Goal: Find specific page/section: Find specific page/section

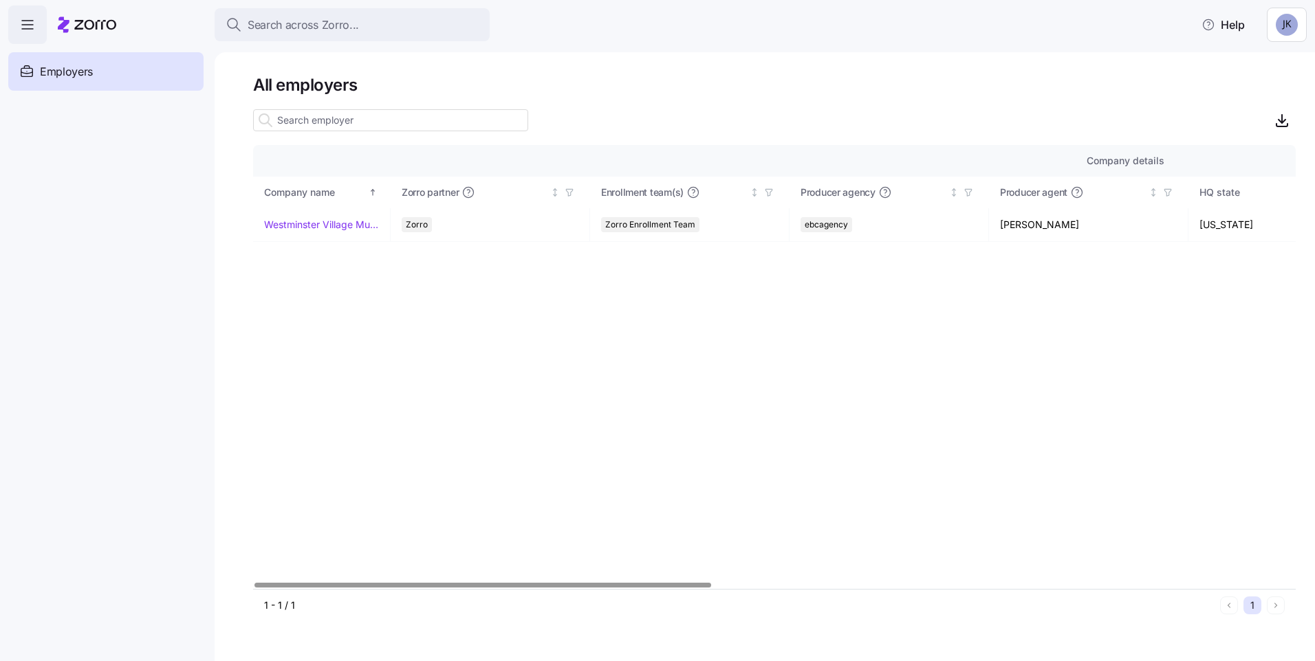
click at [667, 399] on div "Company details Benefit status Company name [PERSON_NAME] partner Enrollment te…" at bounding box center [774, 367] width 1042 height 444
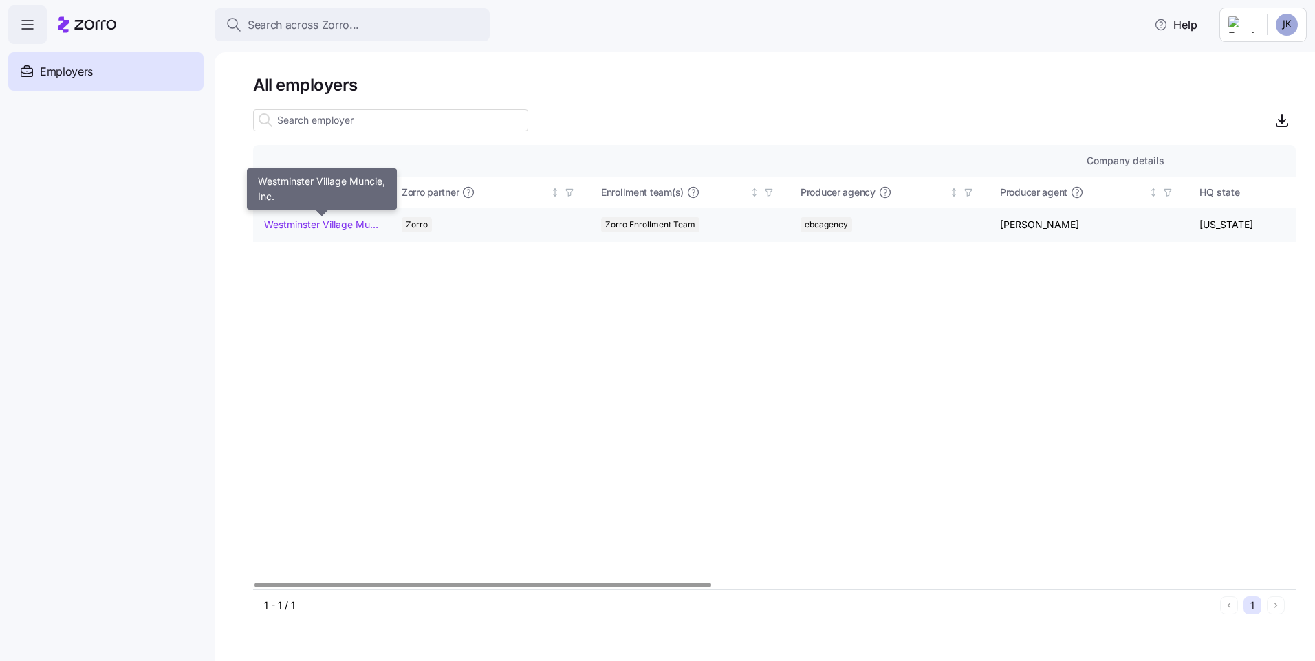
click at [274, 224] on link "Westminster Village Muncie, Inc." at bounding box center [321, 225] width 115 height 14
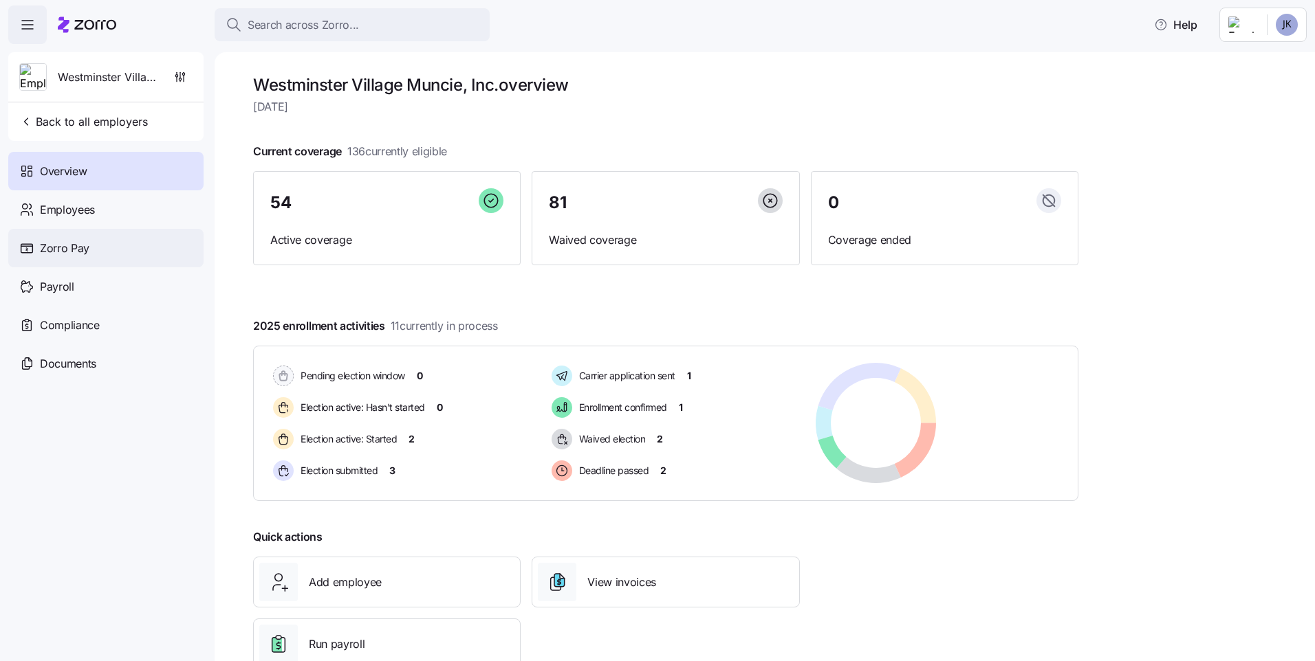
click at [72, 246] on span "Zorro Pay" at bounding box center [65, 248] width 50 height 17
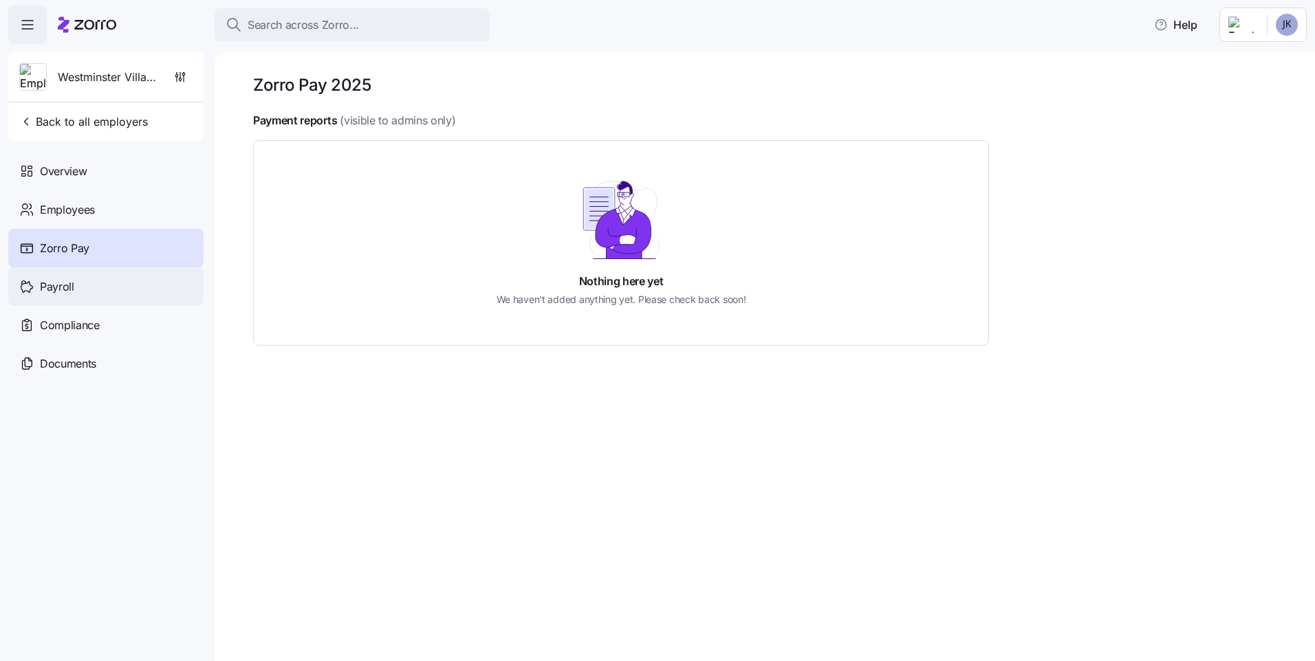
click at [61, 285] on span "Payroll" at bounding box center [57, 286] width 34 height 17
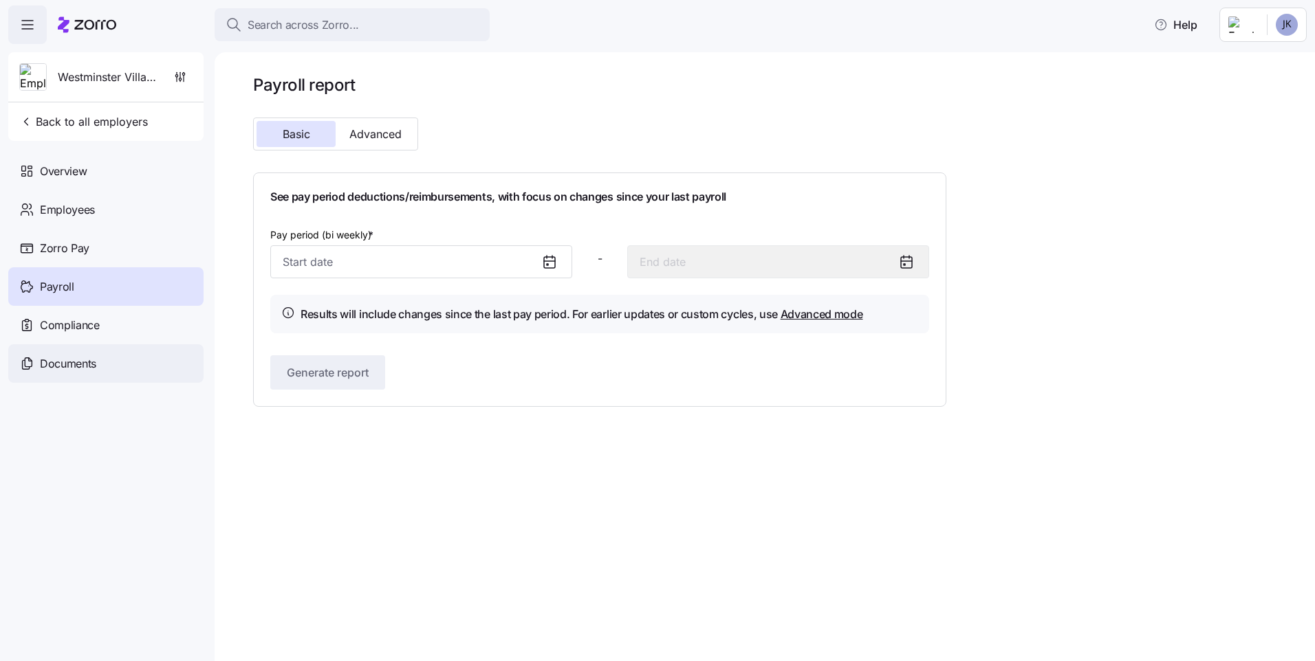
click at [69, 365] on span "Documents" at bounding box center [68, 363] width 56 height 17
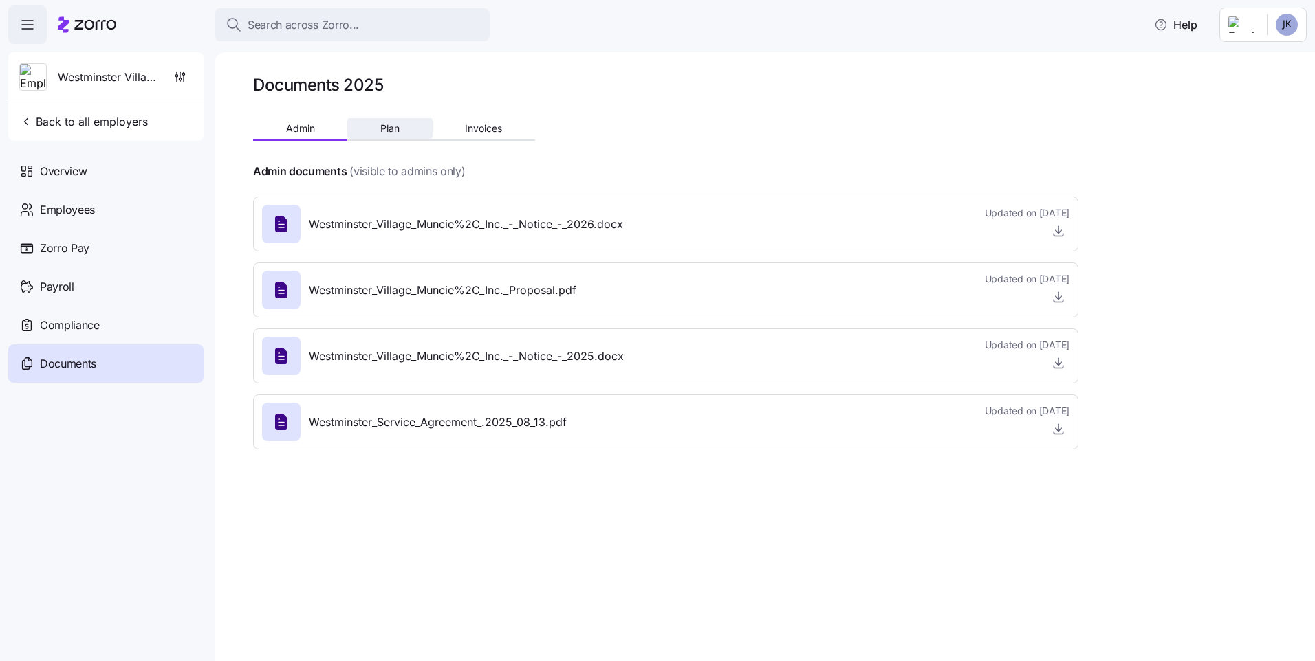
click at [398, 132] on span "Plan" at bounding box center [389, 129] width 19 height 10
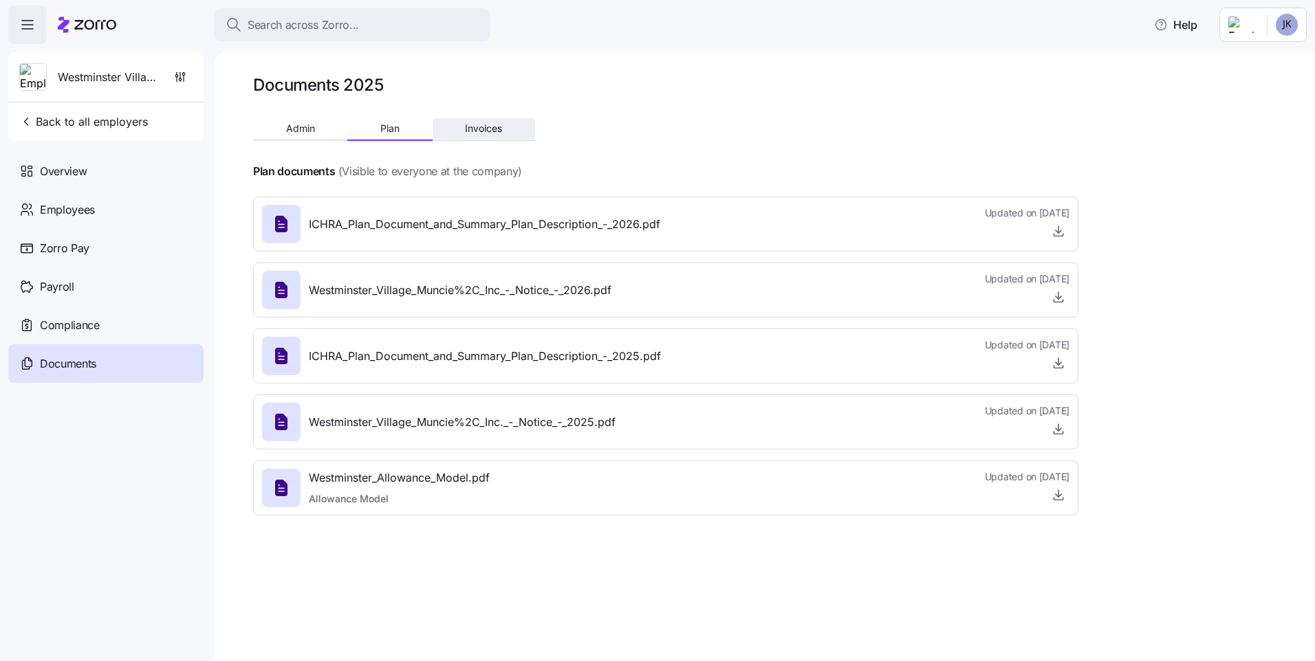
click at [468, 126] on span "Invoices" at bounding box center [483, 129] width 37 height 10
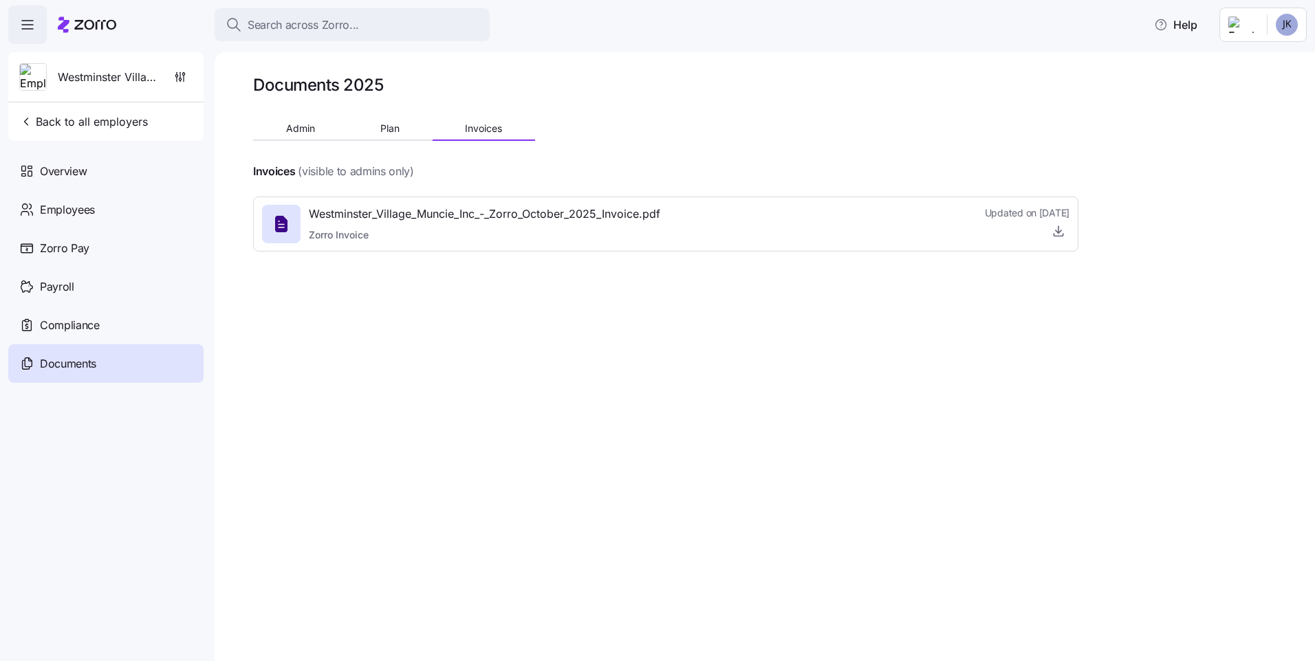
click at [278, 223] on icon at bounding box center [281, 224] width 12 height 17
click at [285, 220] on icon at bounding box center [281, 224] width 12 height 17
click at [283, 222] on icon at bounding box center [281, 224] width 12 height 17
click at [285, 225] on icon at bounding box center [281, 224] width 12 height 17
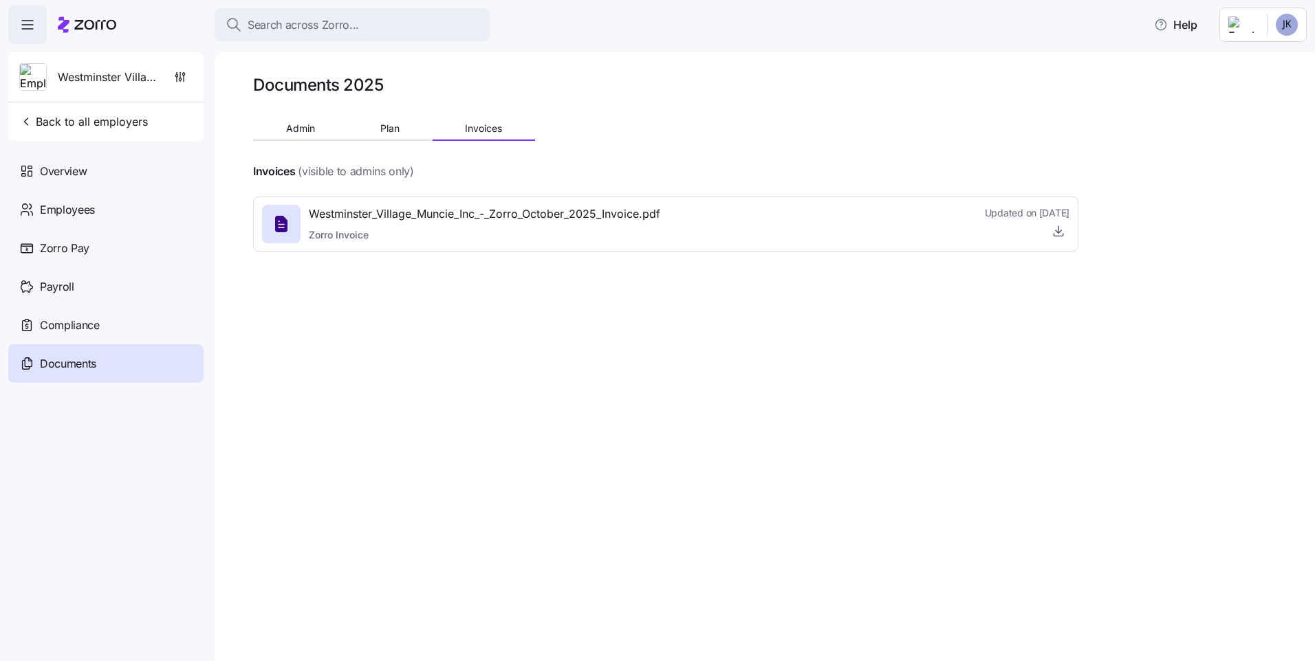
click at [285, 225] on icon at bounding box center [281, 224] width 12 height 17
click at [1061, 239] on span "button" at bounding box center [1058, 231] width 21 height 21
click at [1052, 230] on icon "button" at bounding box center [1058, 231] width 14 height 14
click at [391, 133] on span "Plan" at bounding box center [389, 129] width 19 height 10
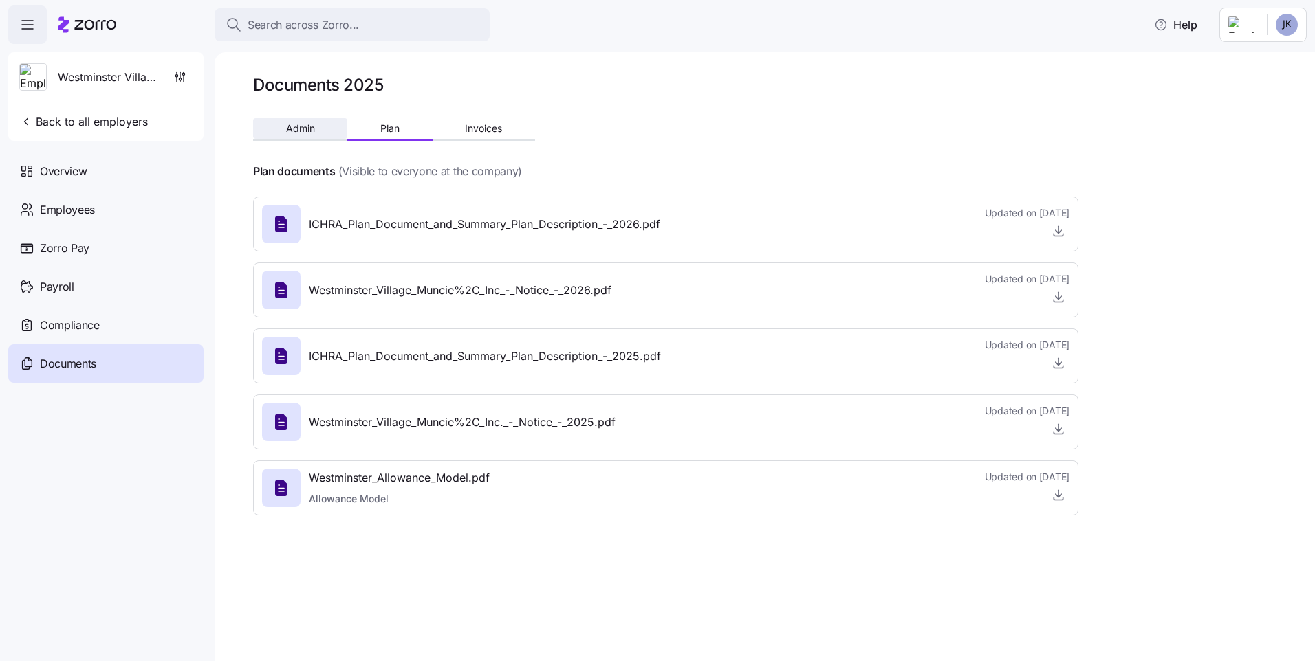
click at [294, 129] on span "Admin" at bounding box center [300, 129] width 29 height 10
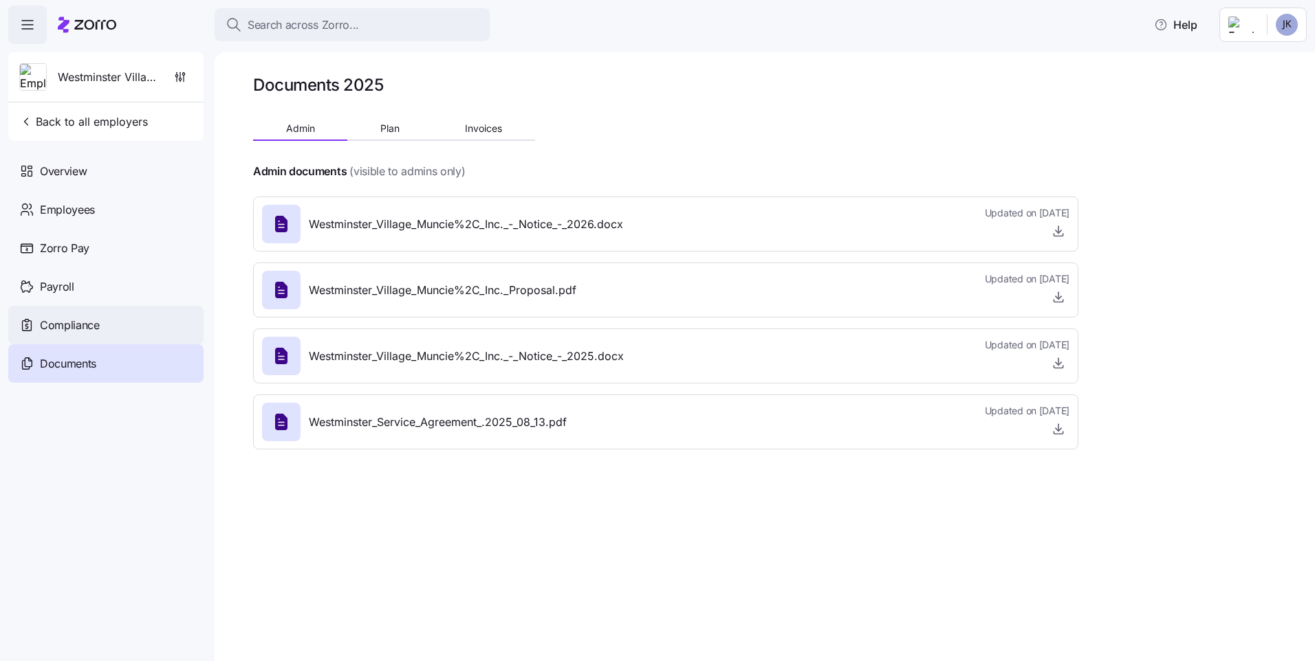
click at [45, 332] on span "Compliance" at bounding box center [70, 325] width 60 height 17
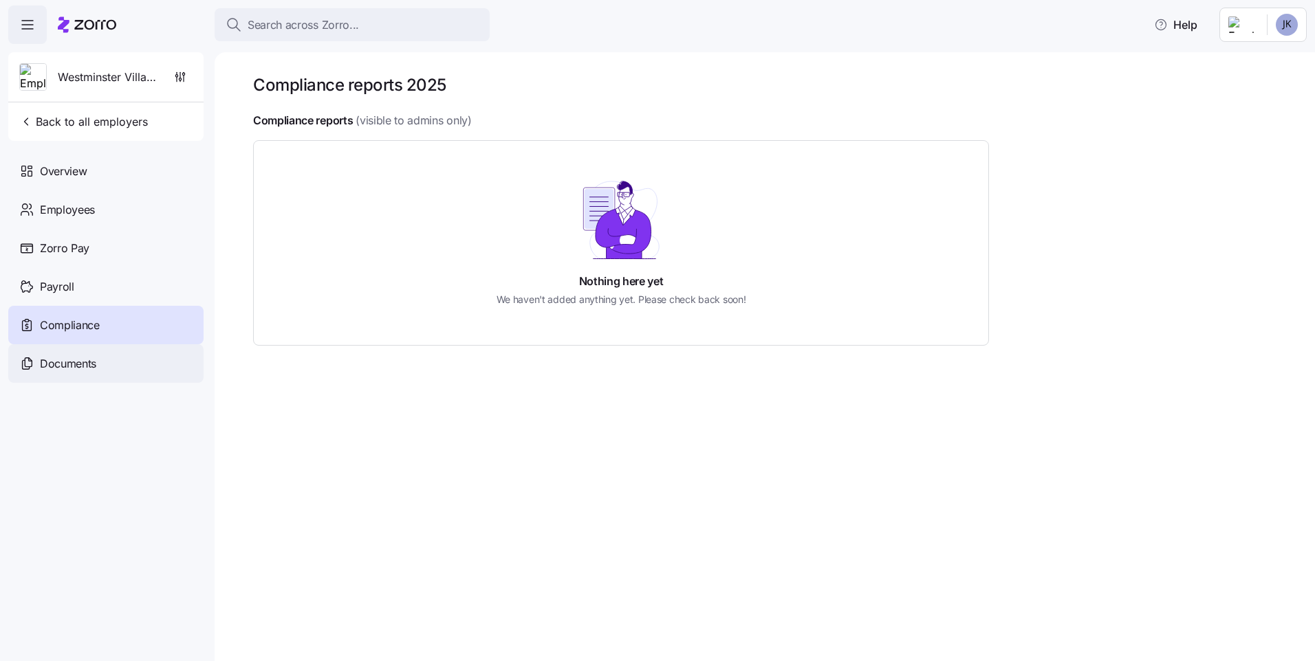
click at [72, 366] on span "Documents" at bounding box center [68, 363] width 56 height 17
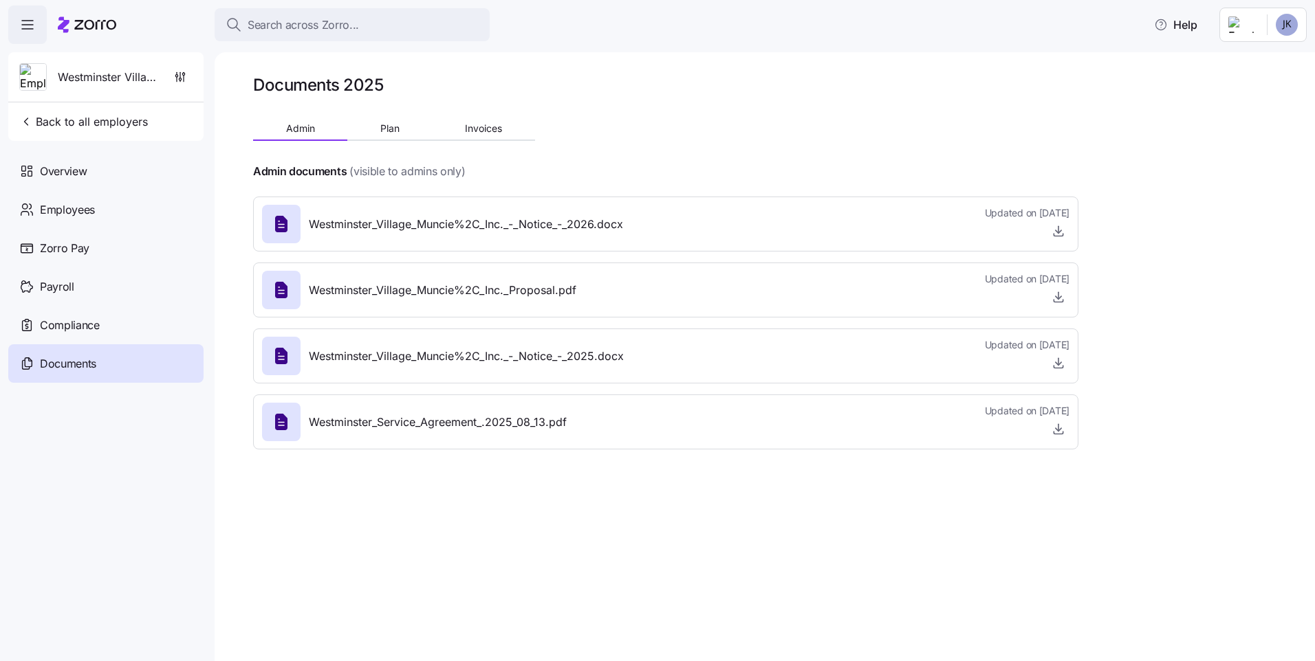
click at [274, 296] on icon at bounding box center [281, 290] width 22 height 22
drag, startPoint x: 1059, startPoint y: 300, endPoint x: 1033, endPoint y: 292, distance: 27.4
click at [1057, 300] on icon "button" at bounding box center [1058, 297] width 14 height 14
click at [63, 207] on span "Employees" at bounding box center [67, 209] width 55 height 17
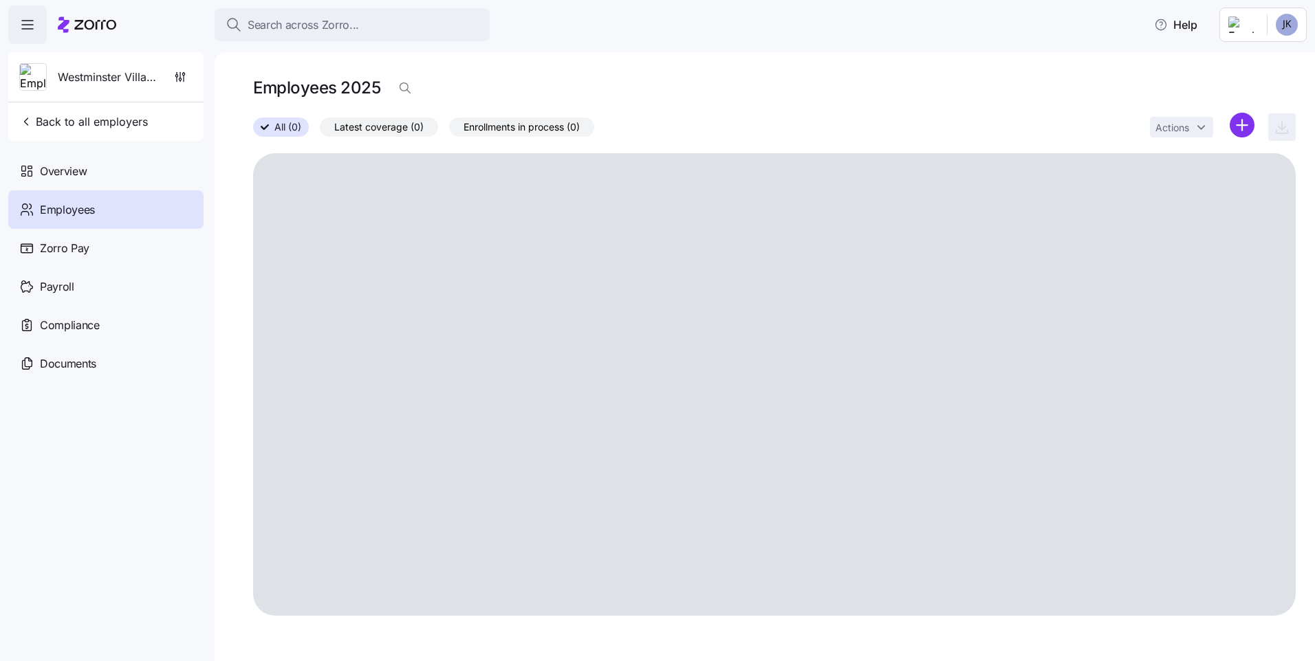
click at [64, 207] on span "Employees" at bounding box center [67, 209] width 55 height 17
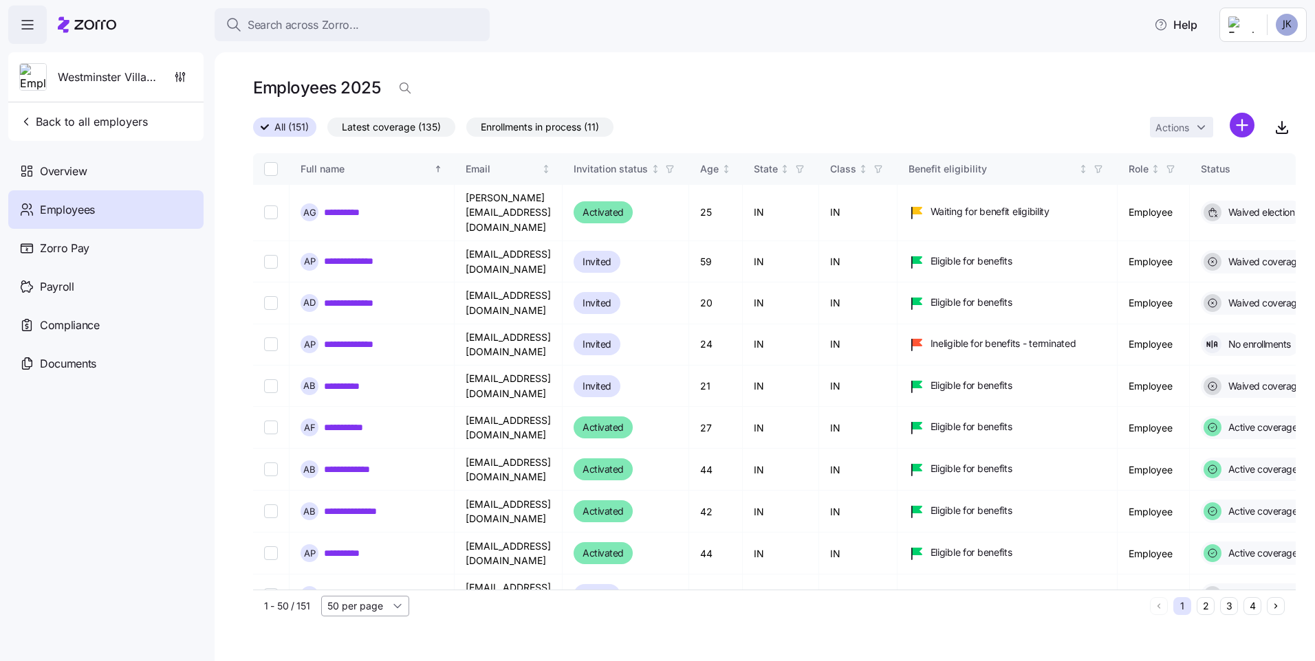
click at [394, 602] on input "50 per page" at bounding box center [365, 606] width 88 height 21
click at [375, 556] on span "100 per page" at bounding box center [361, 554] width 61 height 15
click at [365, 586] on div "**********" at bounding box center [371, 595] width 142 height 18
type input "100 per page"
click at [1249, 606] on button "2" at bounding box center [1252, 606] width 18 height 18
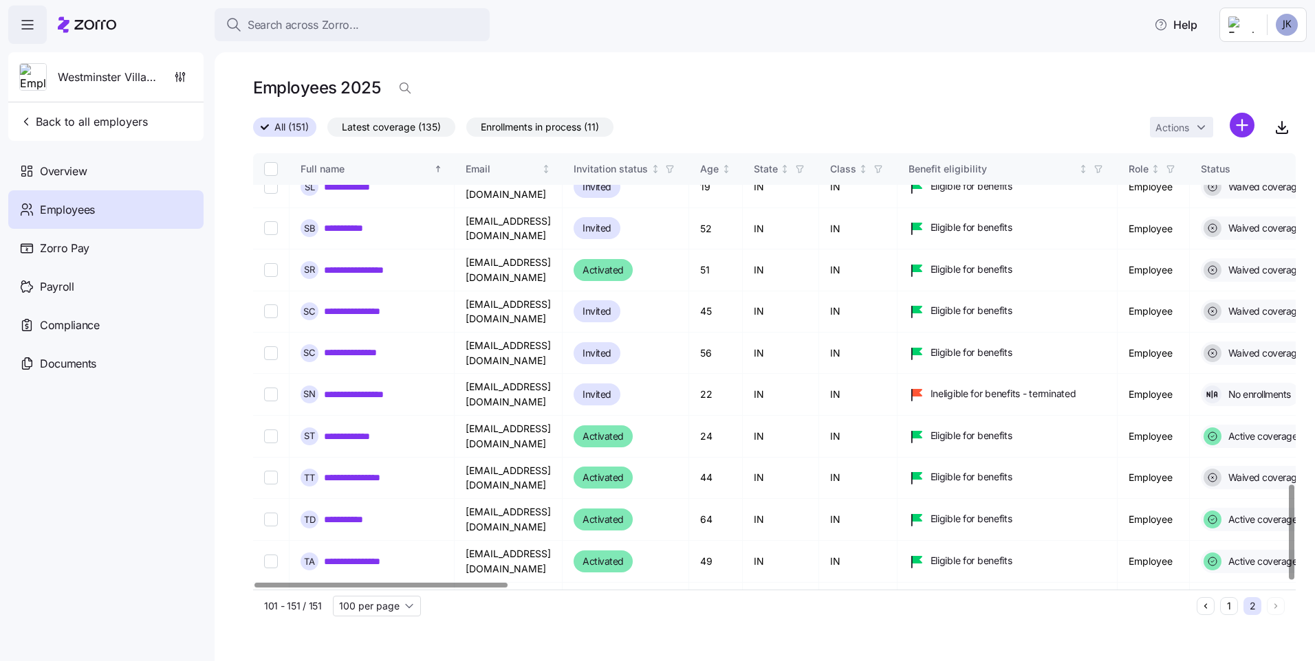
scroll to position [1523, 0]
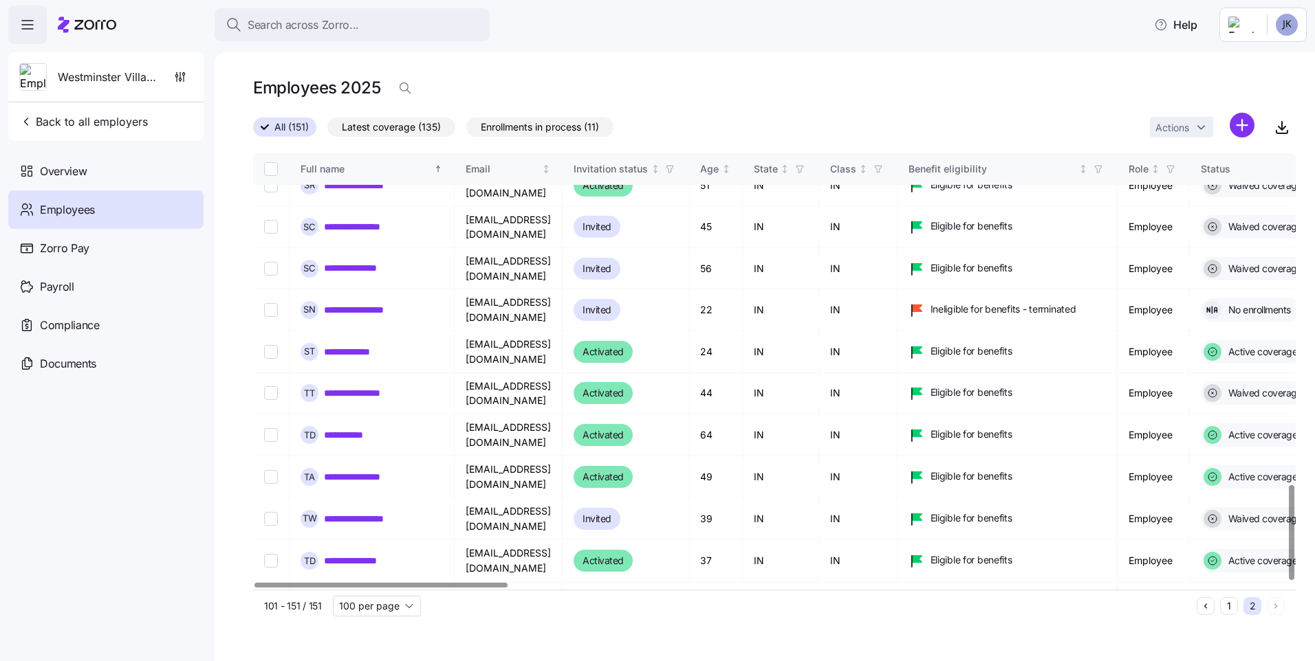
click at [1293, 568] on div at bounding box center [1290, 532] width 5 height 95
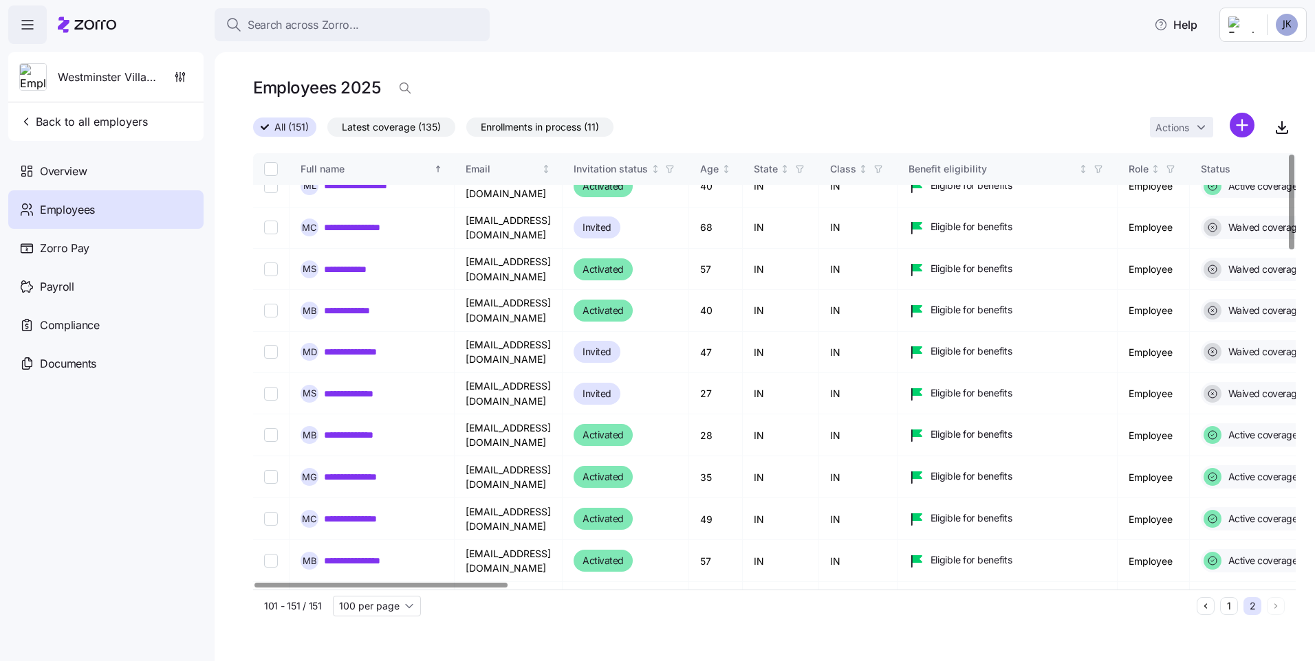
scroll to position [0, 0]
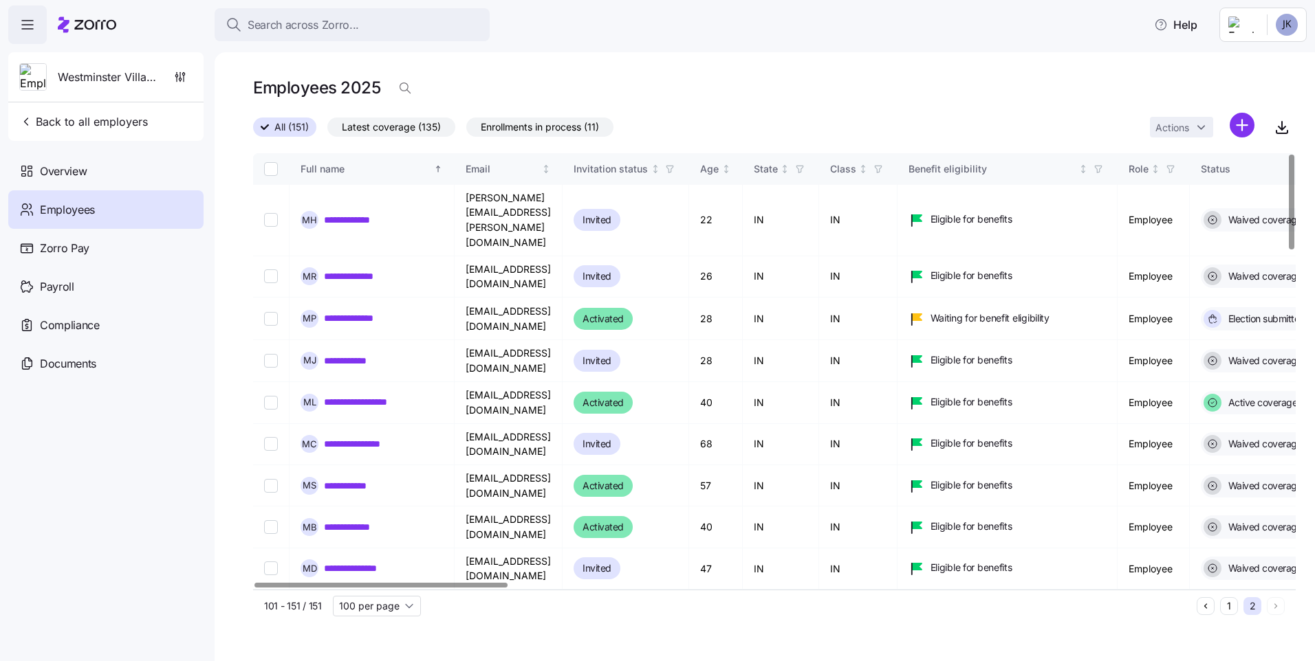
click at [1288, 155] on div at bounding box center [1290, 202] width 5 height 95
click at [43, 168] on span "Overview" at bounding box center [63, 171] width 47 height 17
